Goal: Obtain resource: Obtain resource

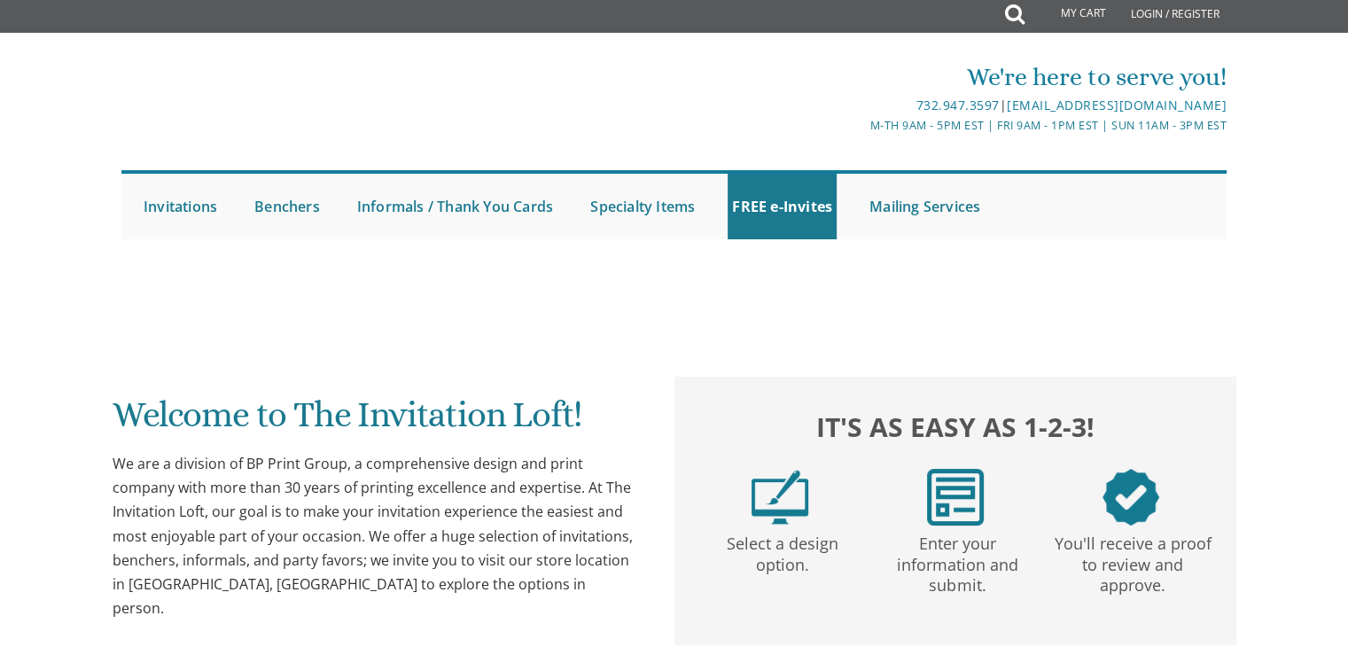
scroll to position [3, 0]
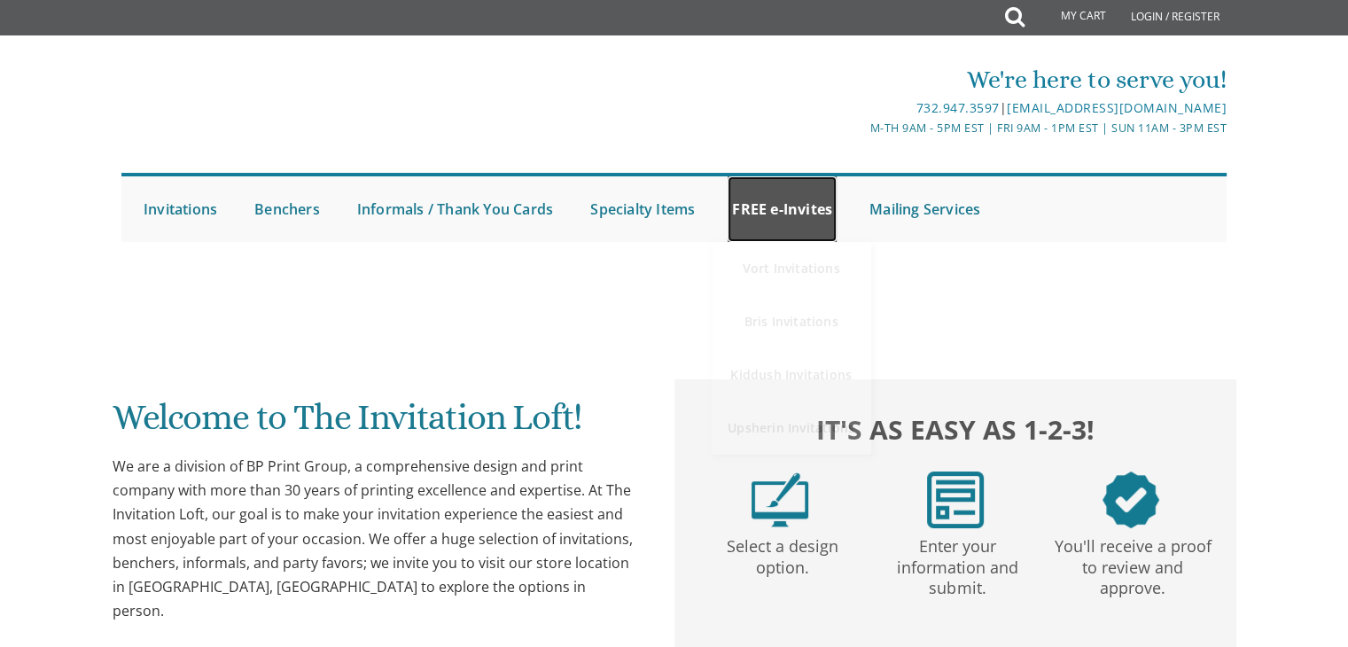
click at [777, 203] on link "FREE e-Invites" at bounding box center [782, 209] width 109 height 66
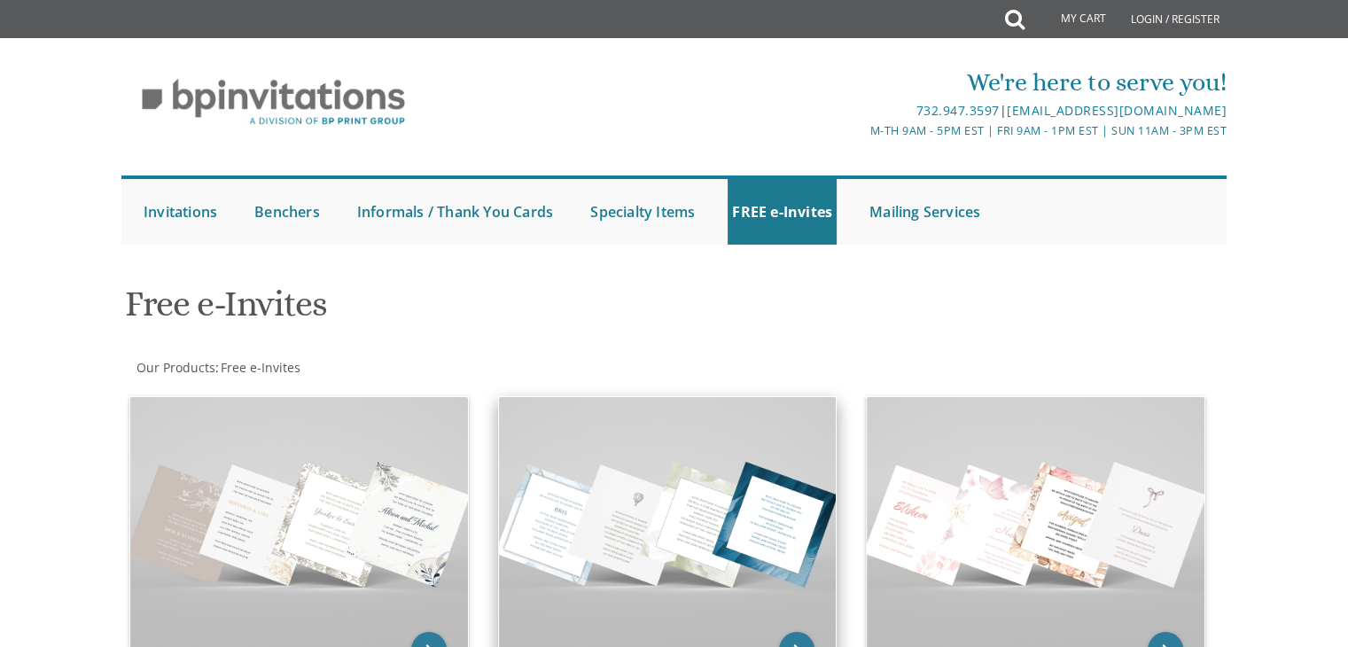
scroll to position [275, 0]
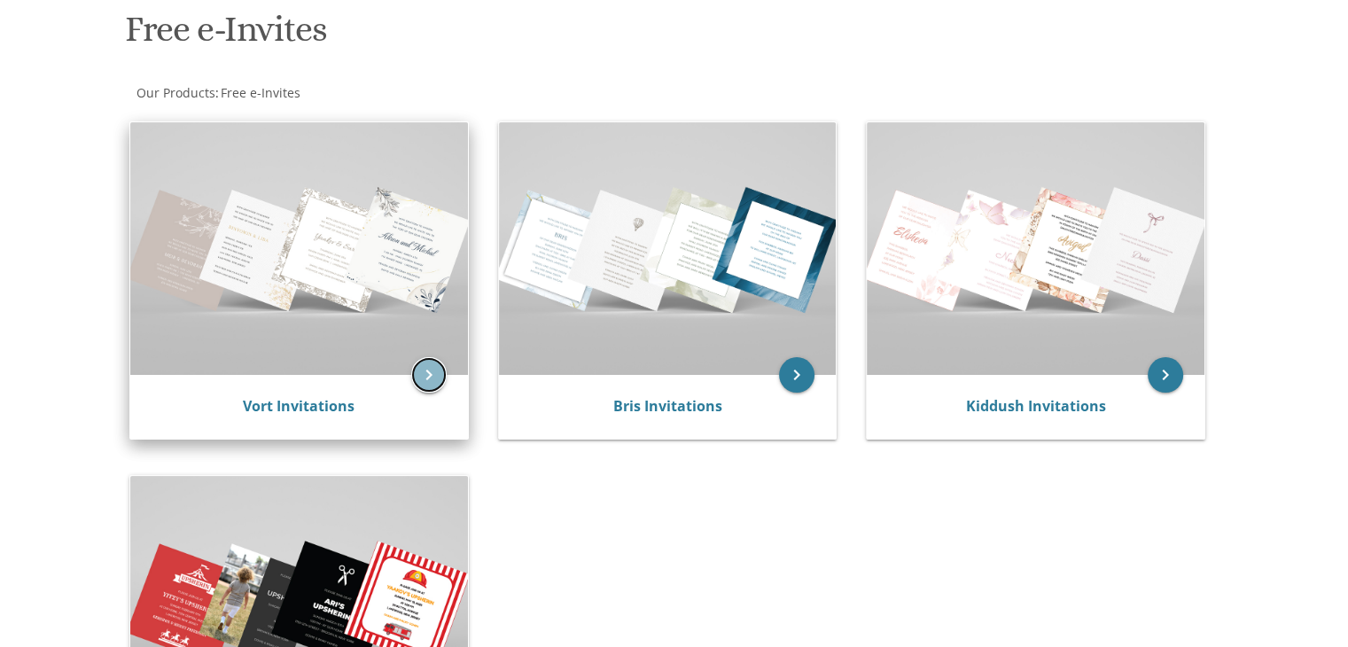
click at [438, 377] on icon "keyboard_arrow_right" at bounding box center [428, 374] width 35 height 35
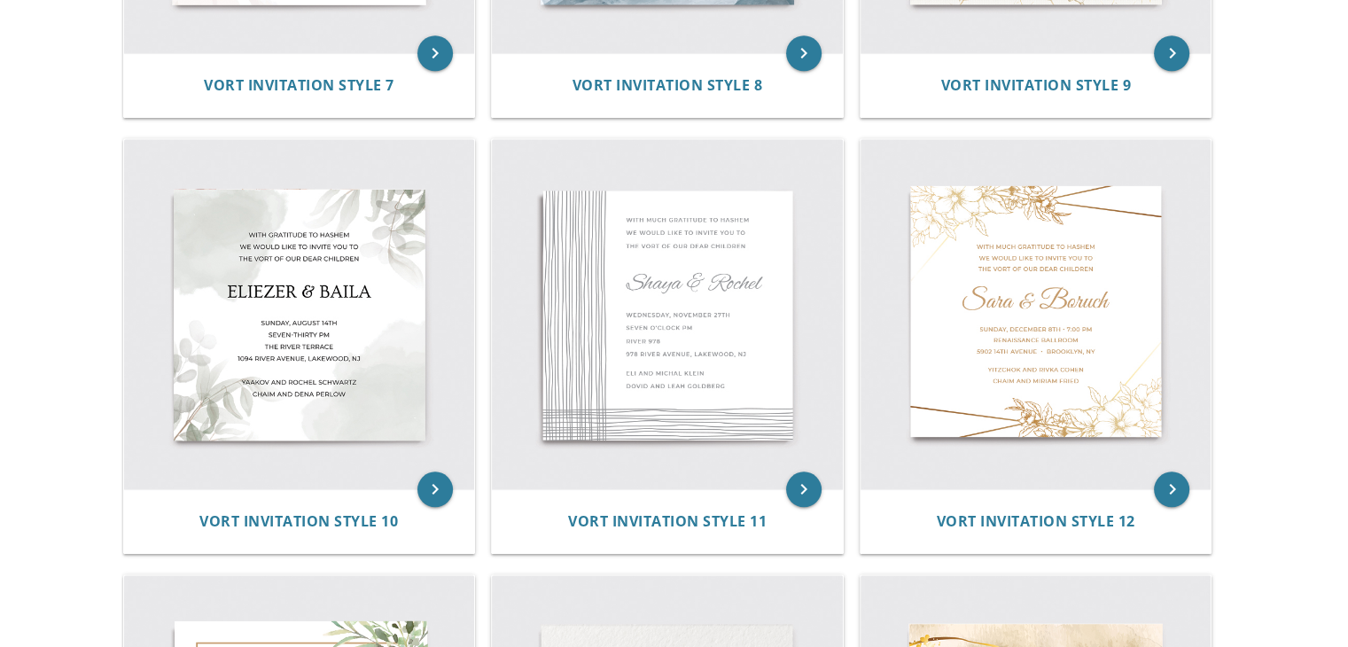
scroll to position [1670, 0]
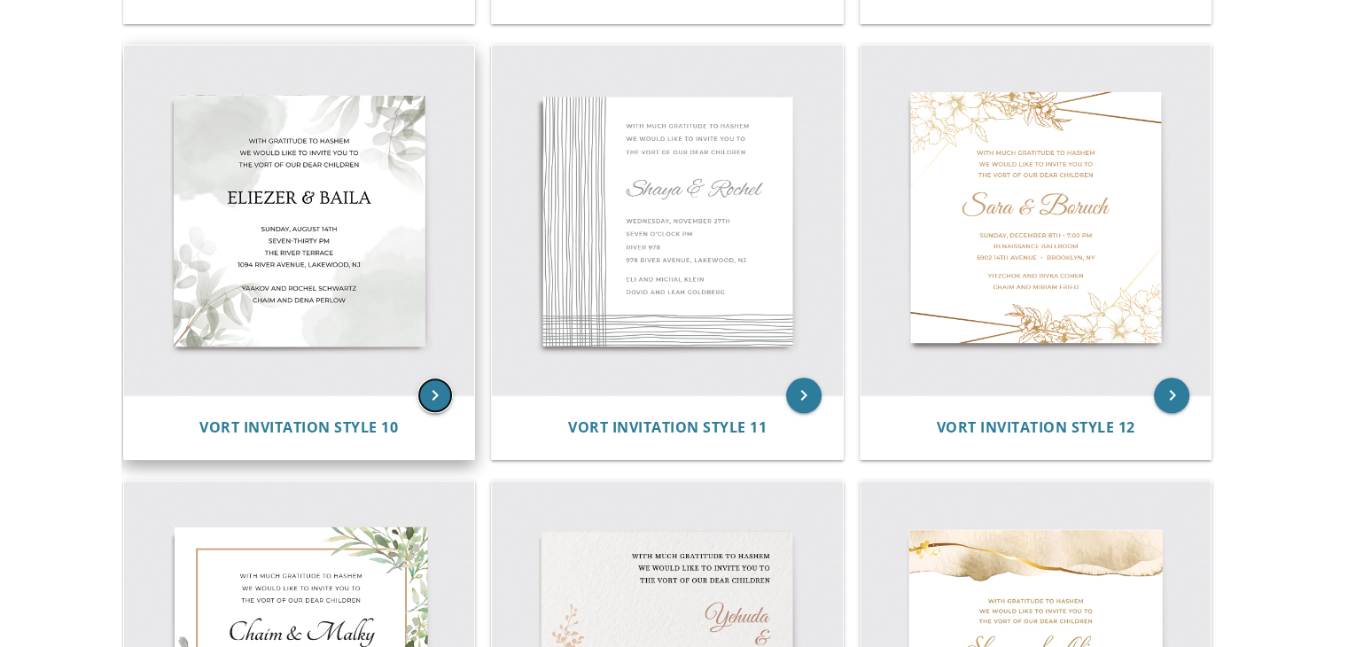
click at [429, 397] on icon "keyboard_arrow_right" at bounding box center [434, 395] width 35 height 35
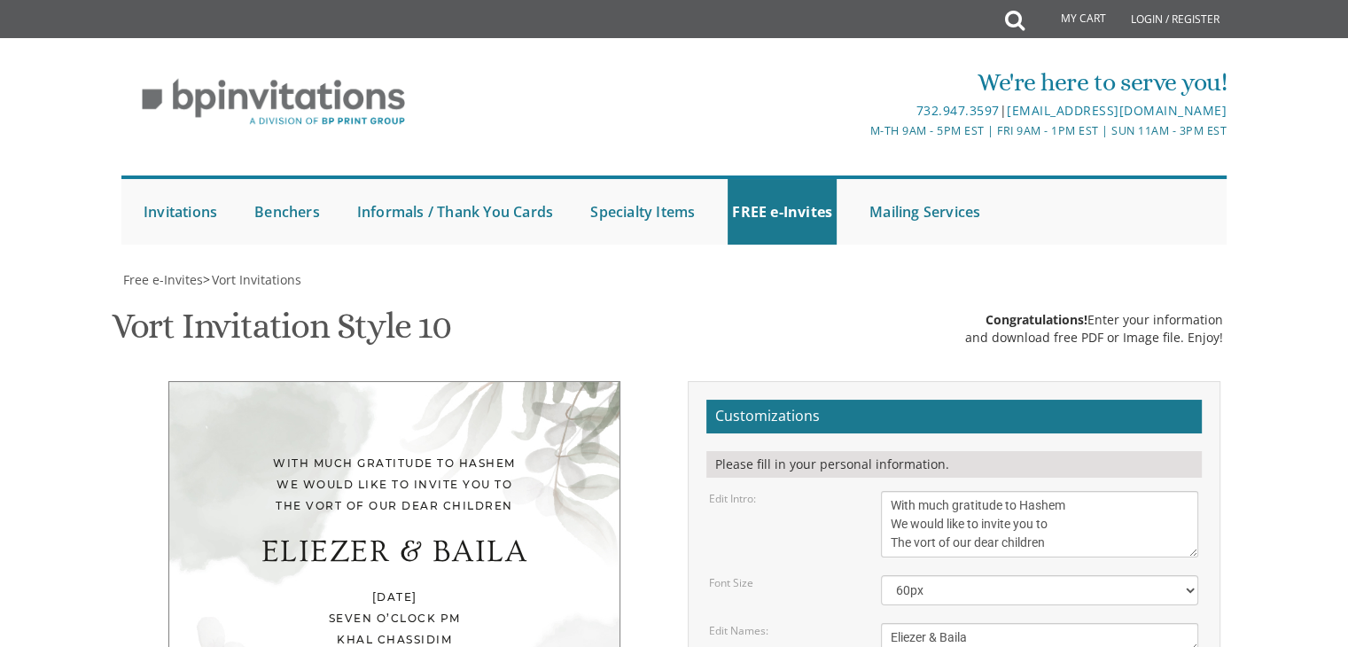
scroll to position [303, 0]
drag, startPoint x: 978, startPoint y: 329, endPoint x: 869, endPoint y: 334, distance: 109.1
click at [869, 623] on div "Eliezer & Baila" at bounding box center [1040, 637] width 344 height 29
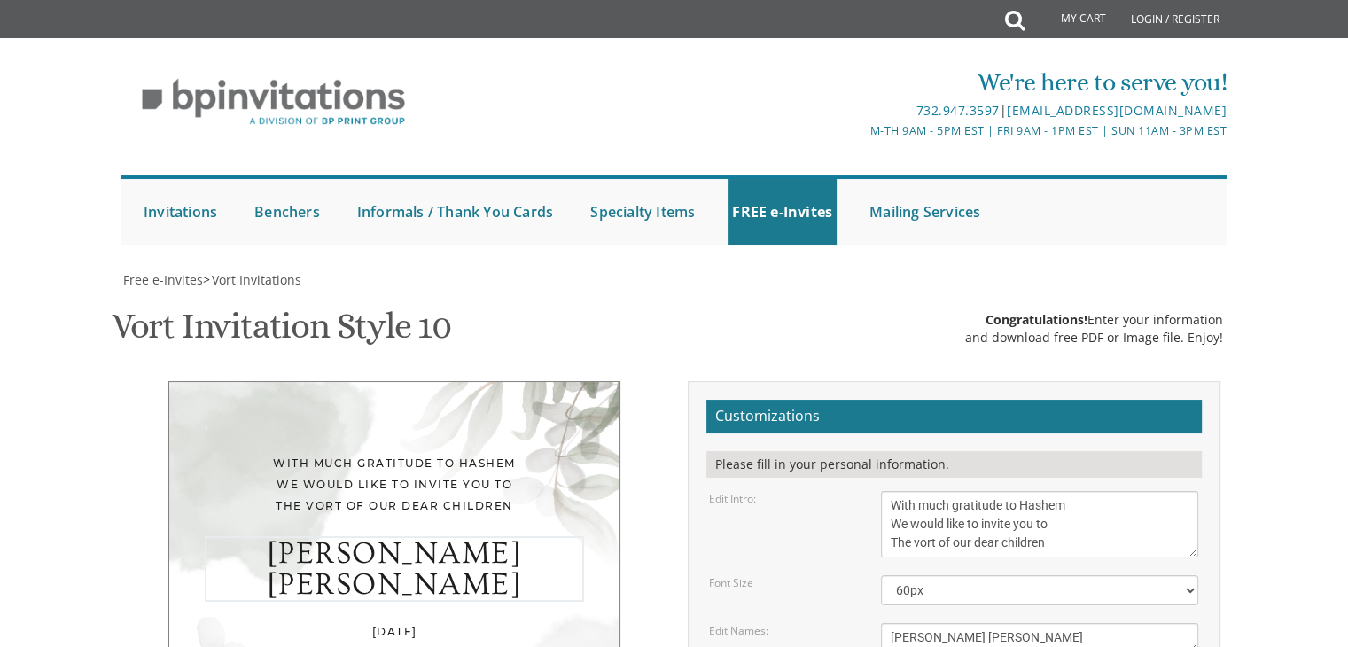
click at [969, 623] on textarea "Eliezer & Baila" at bounding box center [1039, 637] width 317 height 29
click at [970, 623] on textarea "Eliezer & Baila" at bounding box center [1039, 637] width 317 height 29
type textarea "[PERSON_NAME] & [PERSON_NAME]"
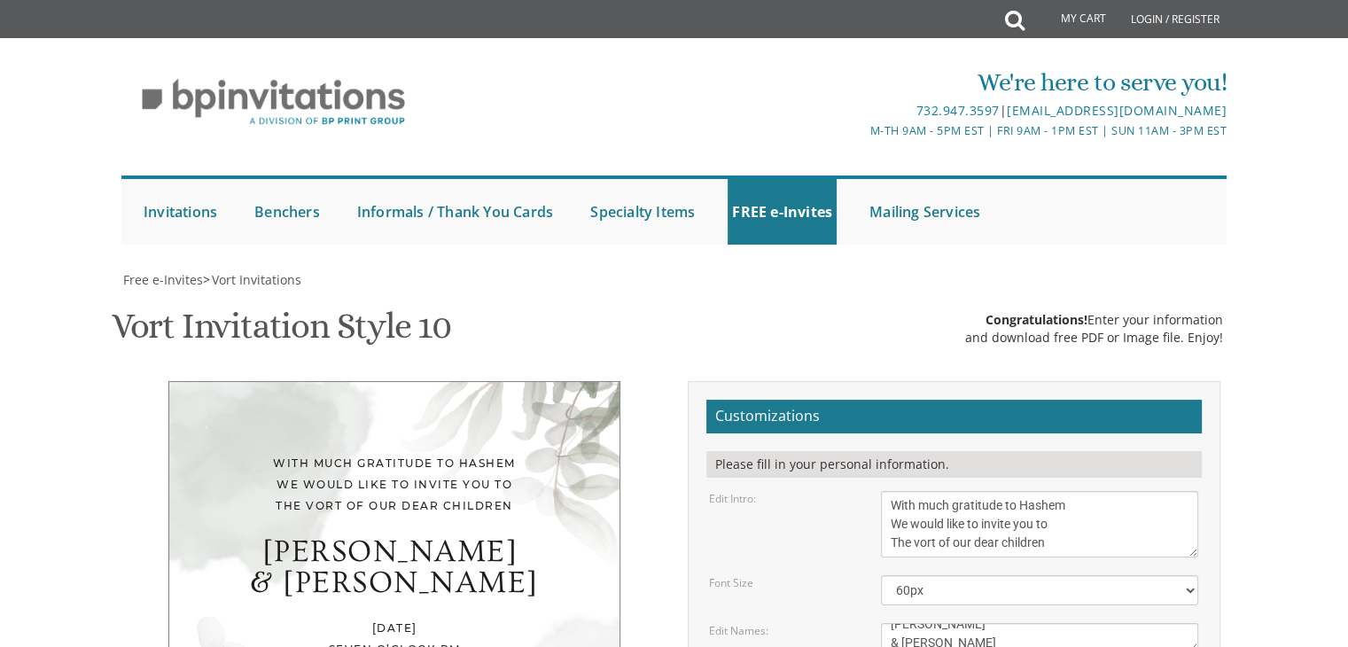
drag, startPoint x: 955, startPoint y: 345, endPoint x: 874, endPoint y: 314, distance: 87.2
click at [979, 575] on select "40px 50px 60px 70px 80px" at bounding box center [1039, 590] width 317 height 30
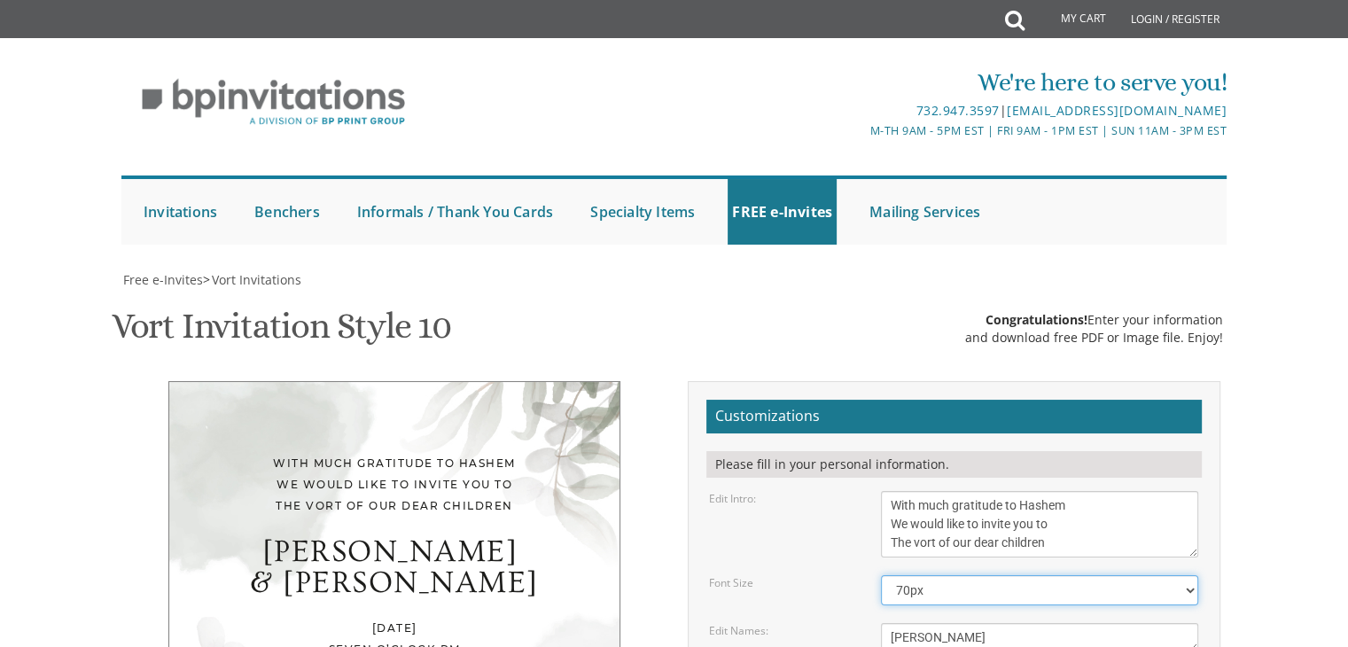
click at [881, 575] on select "40px 50px 60px 70px 80px" at bounding box center [1039, 590] width 317 height 30
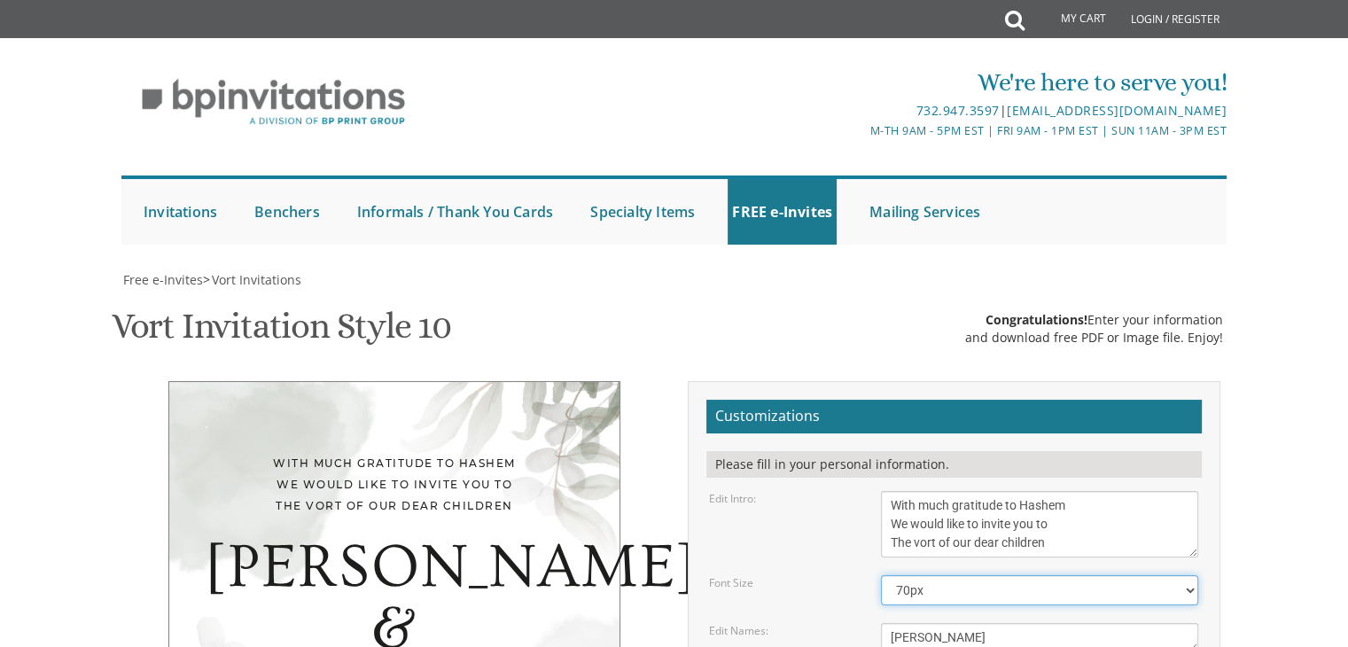
click at [986, 575] on select "40px 50px 60px 70px 80px" at bounding box center [1039, 590] width 317 height 30
click at [881, 575] on select "40px 50px 60px 70px 80px" at bounding box center [1039, 590] width 317 height 30
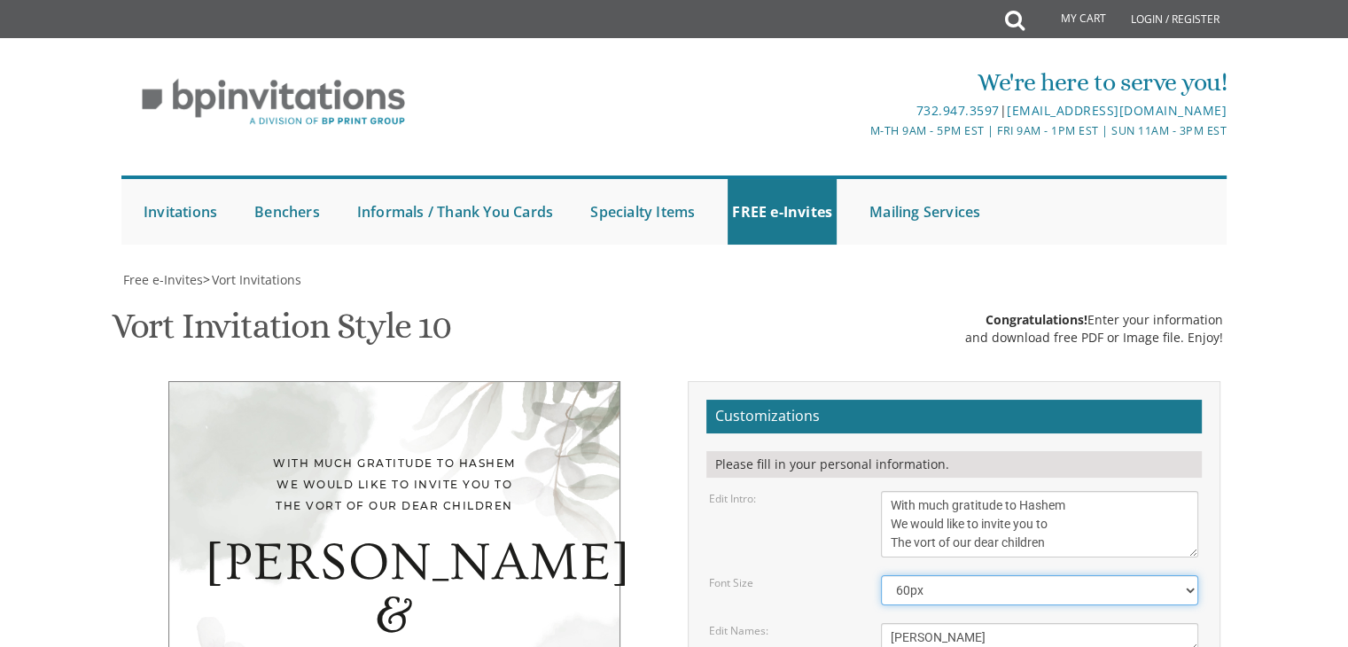
click at [971, 575] on select "40px 50px 60px 70px 80px" at bounding box center [1039, 590] width 317 height 30
click at [881, 575] on select "40px 50px 60px 70px 80px" at bounding box center [1039, 590] width 317 height 30
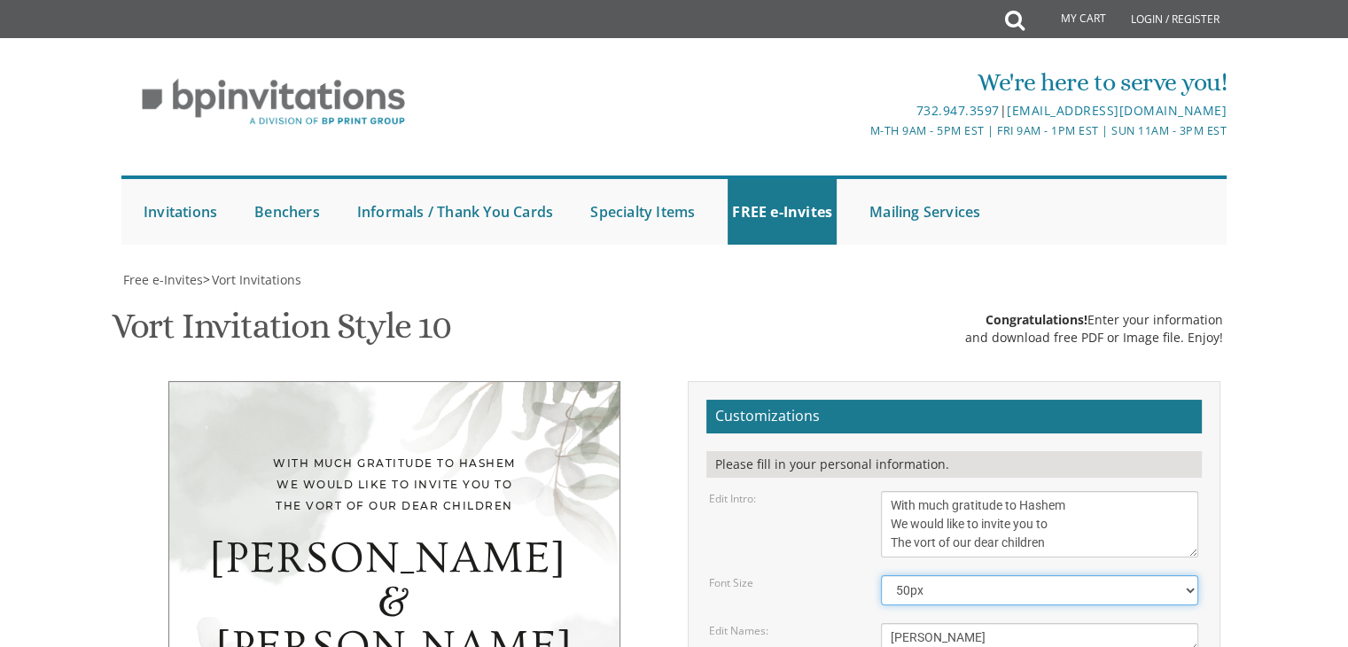
click at [940, 575] on select "40px 50px 60px 70px 80px" at bounding box center [1039, 590] width 317 height 30
select select "40px"
click at [881, 575] on select "40px 50px 60px 70px 80px" at bounding box center [1039, 590] width 317 height 30
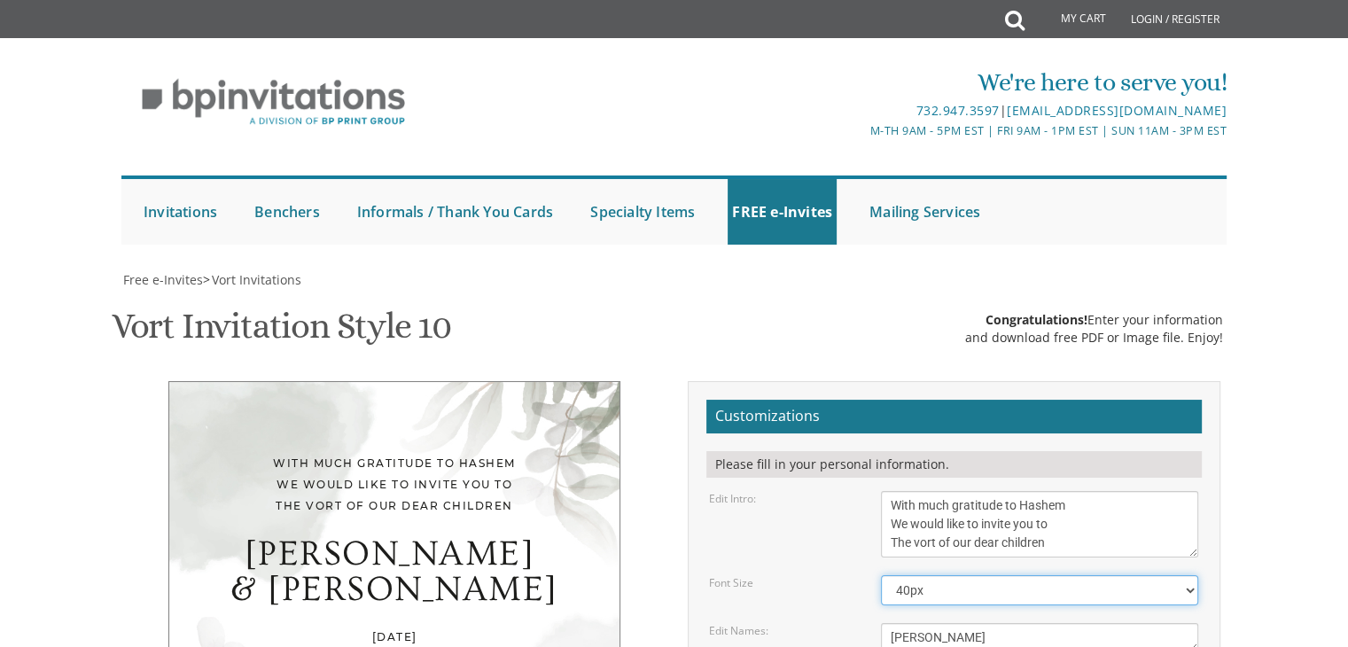
scroll to position [243, 0]
